Goal: Information Seeking & Learning: Understand process/instructions

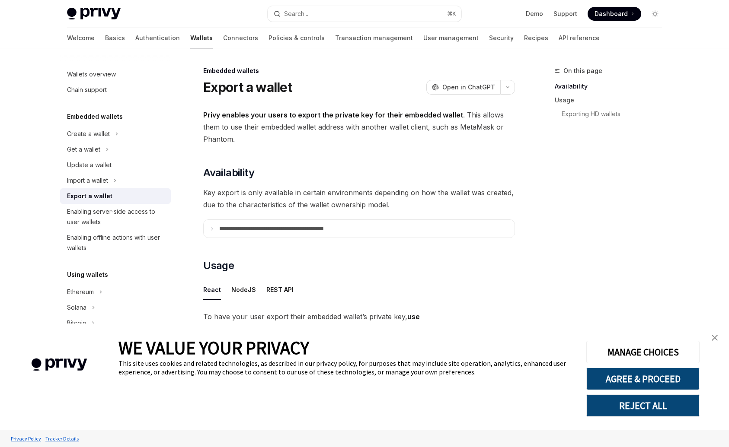
click at [659, 408] on button "REJECT ALL" at bounding box center [642, 406] width 113 height 22
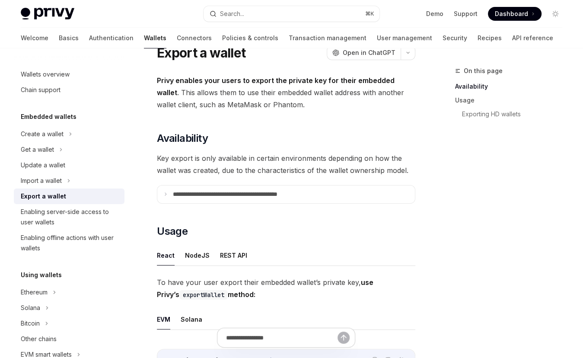
scroll to position [41, 0]
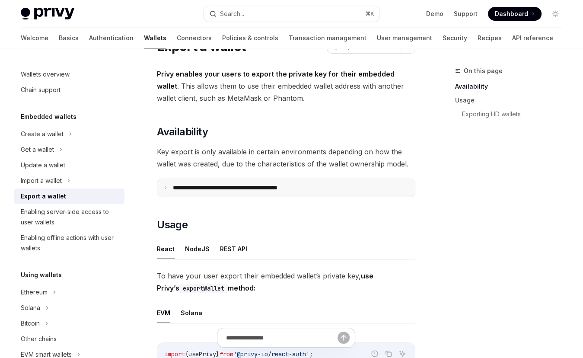
click at [291, 193] on summary "**********" at bounding box center [286, 188] width 258 height 18
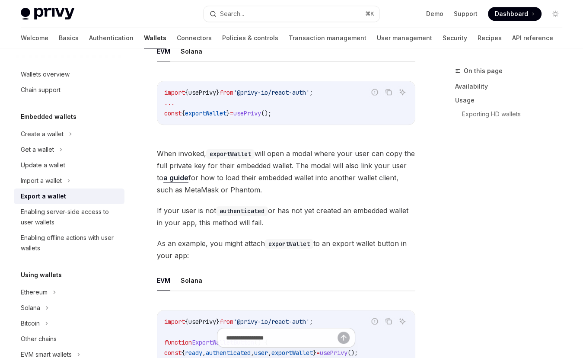
scroll to position [537, 0]
click at [444, 191] on div "On this page Availability Usage Exporting HD wallets" at bounding box center [503, 212] width 131 height 292
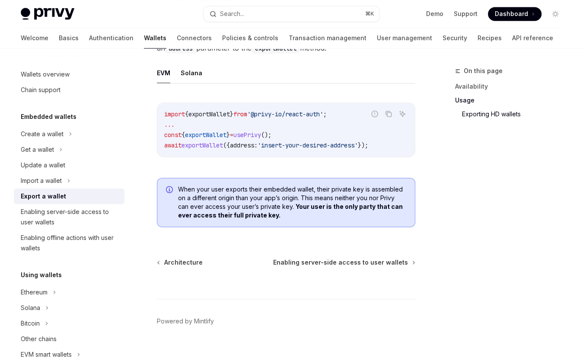
scroll to position [1167, 0]
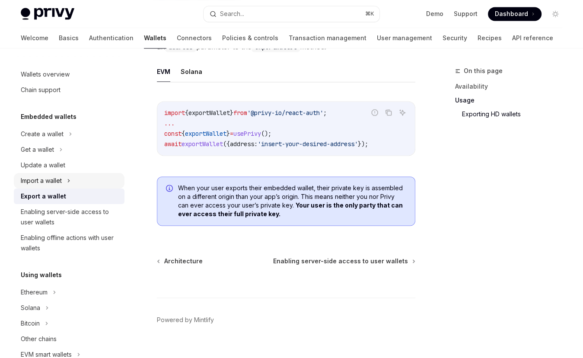
click at [55, 182] on div "Import a wallet" at bounding box center [41, 180] width 41 height 10
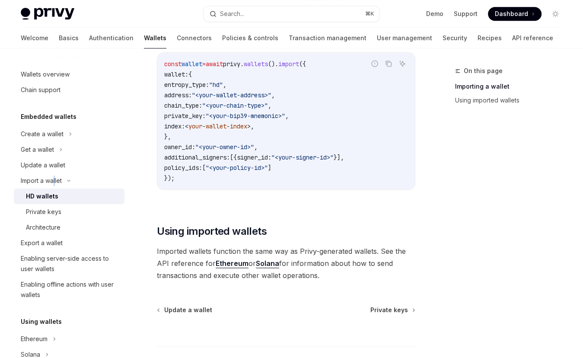
scroll to position [673, 0]
click at [47, 211] on div "Private keys" at bounding box center [43, 212] width 35 height 10
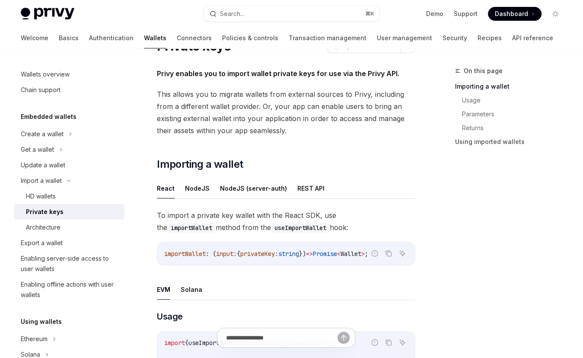
scroll to position [41, 0]
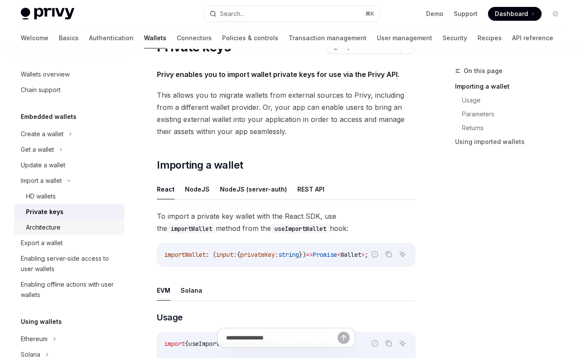
click at [75, 225] on div "Architecture" at bounding box center [72, 227] width 93 height 10
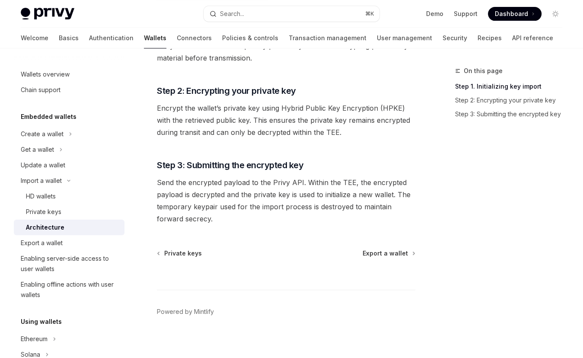
scroll to position [210, 0]
click at [90, 244] on div "Export a wallet" at bounding box center [70, 243] width 99 height 10
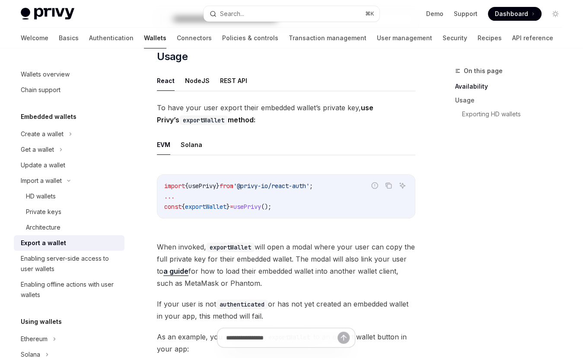
type textarea "*"
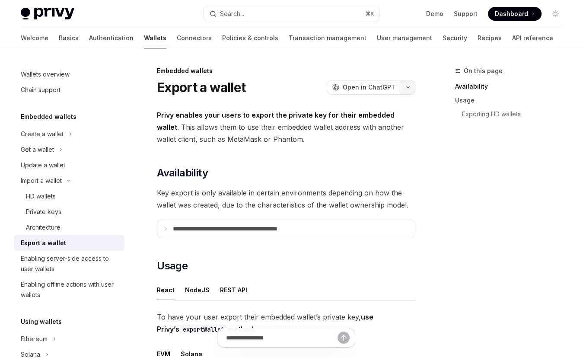
click at [405, 92] on button "button" at bounding box center [408, 87] width 15 height 15
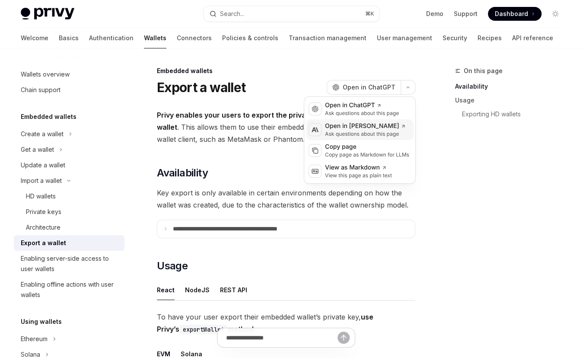
click at [384, 122] on div "Open in [PERSON_NAME]" at bounding box center [365, 126] width 81 height 9
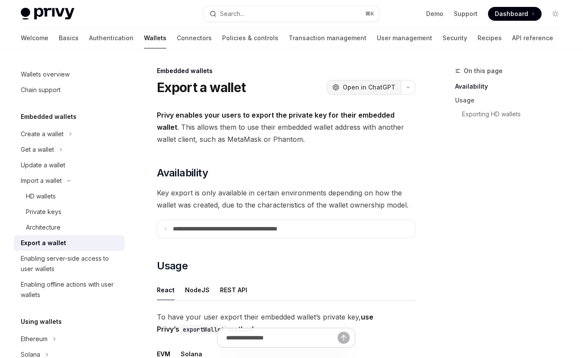
click at [391, 89] on span "Open in ChatGPT" at bounding box center [369, 87] width 53 height 9
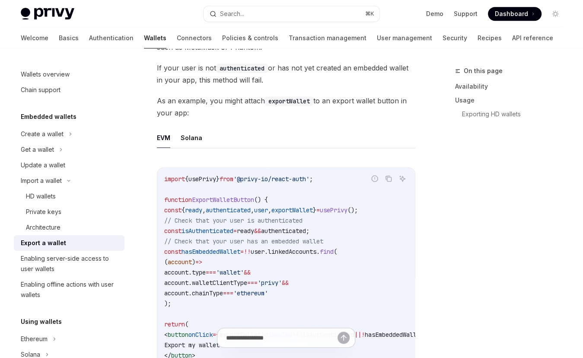
scroll to position [453, 0]
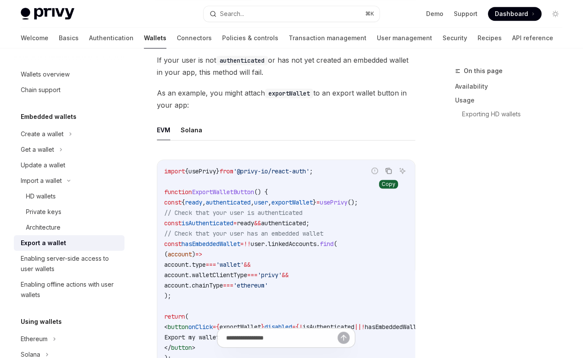
click at [388, 171] on icon "Copy the contents from the code block" at bounding box center [389, 171] width 4 height 4
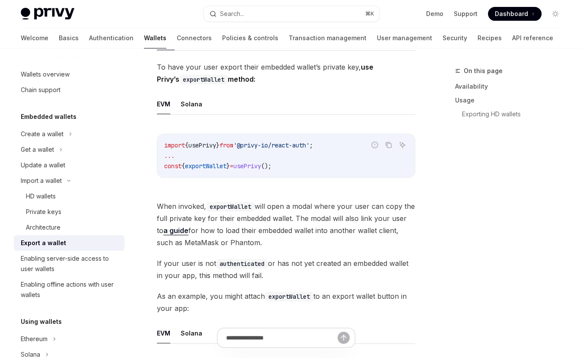
scroll to position [251, 0]
click at [390, 145] on icon "Copy the contents from the code block" at bounding box center [388, 143] width 7 height 7
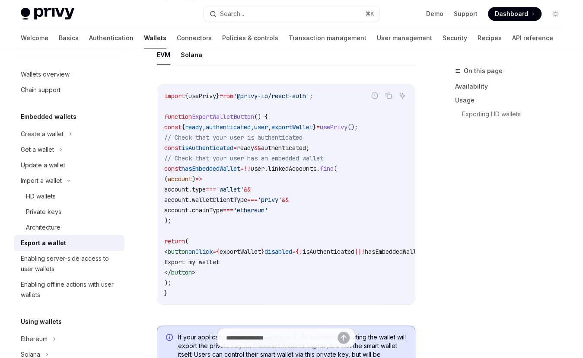
scroll to position [533, 0]
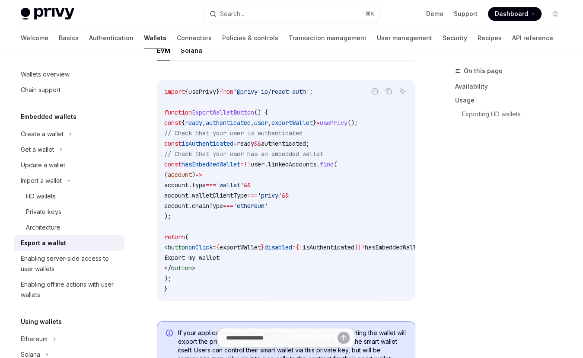
click at [432, 130] on div "**********" at bounding box center [291, 144] width 555 height 1257
click at [386, 90] on icon "Copy the contents from the code block" at bounding box center [388, 90] width 4 height 4
click at [268, 124] on span "user" at bounding box center [261, 123] width 14 height 8
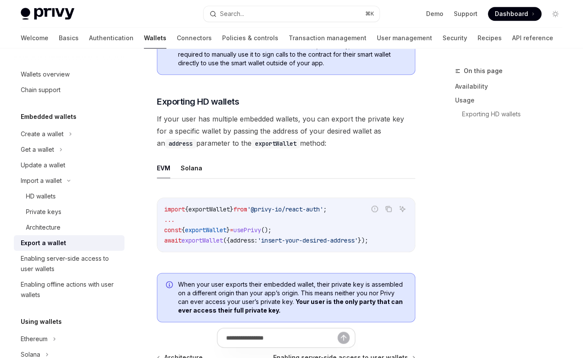
scroll to position [838, 0]
click at [389, 208] on icon "Copy the contents from the code block" at bounding box center [388, 207] width 7 height 7
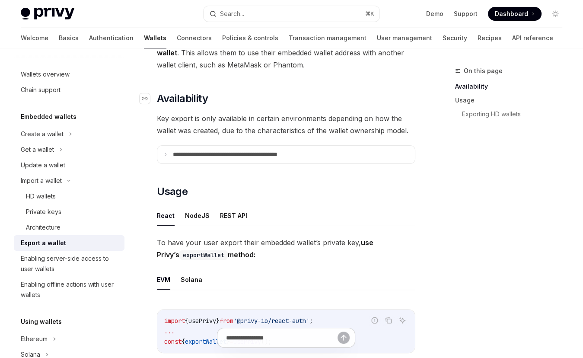
scroll to position [137, 0]
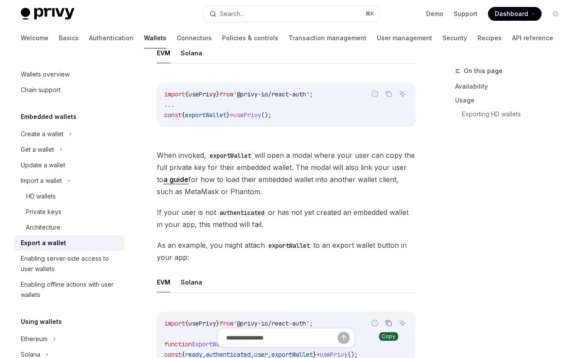
scroll to position [302, 0]
click at [188, 179] on link "a guide" at bounding box center [175, 178] width 25 height 9
